Goal: Navigation & Orientation: Go to known website

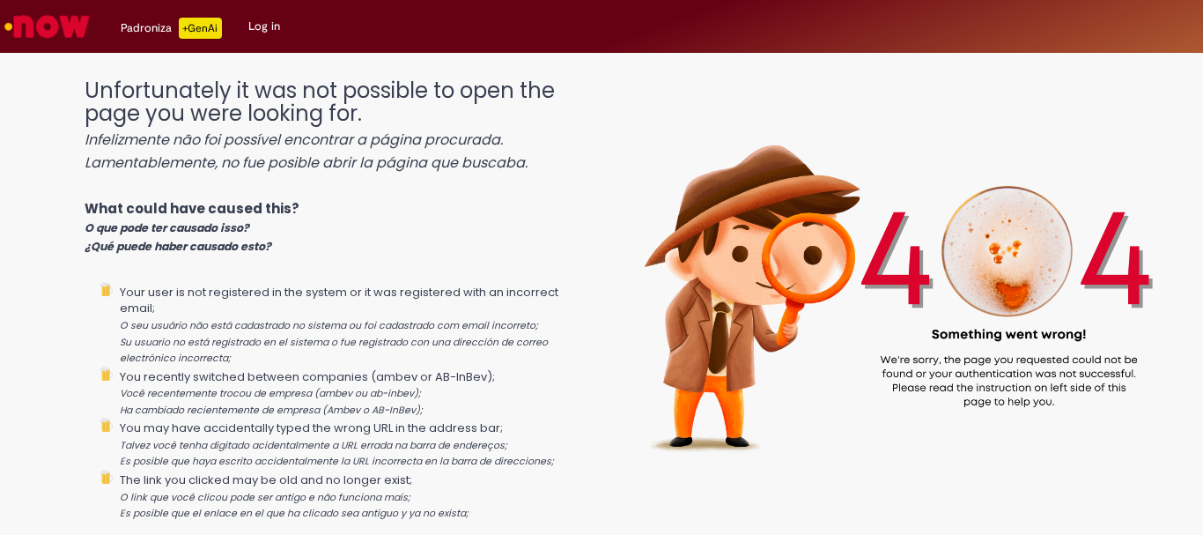
click at [87, 29] on img "Go to homepage" at bounding box center [47, 26] width 91 height 35
